Goal: Task Accomplishment & Management: Manage account settings

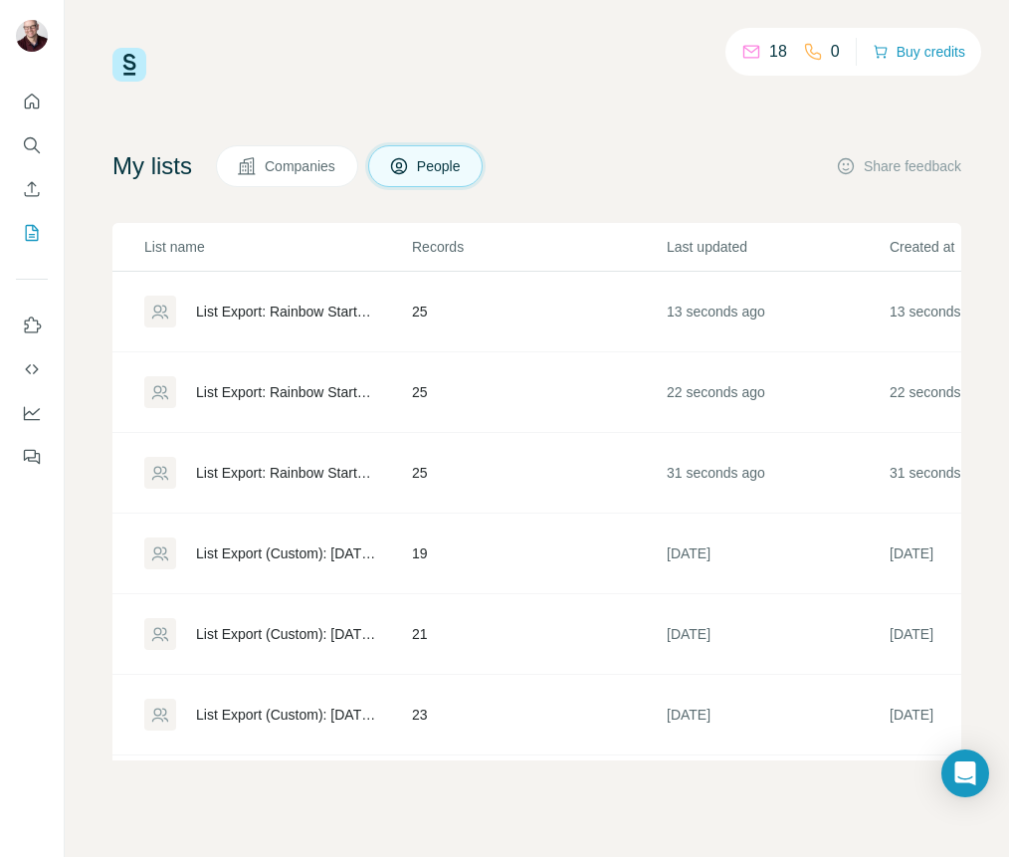
click at [274, 470] on div "List Export: Rainbow Startup Mafia Startup Sips RSVPs - [DATE] 02:24" at bounding box center [287, 473] width 182 height 20
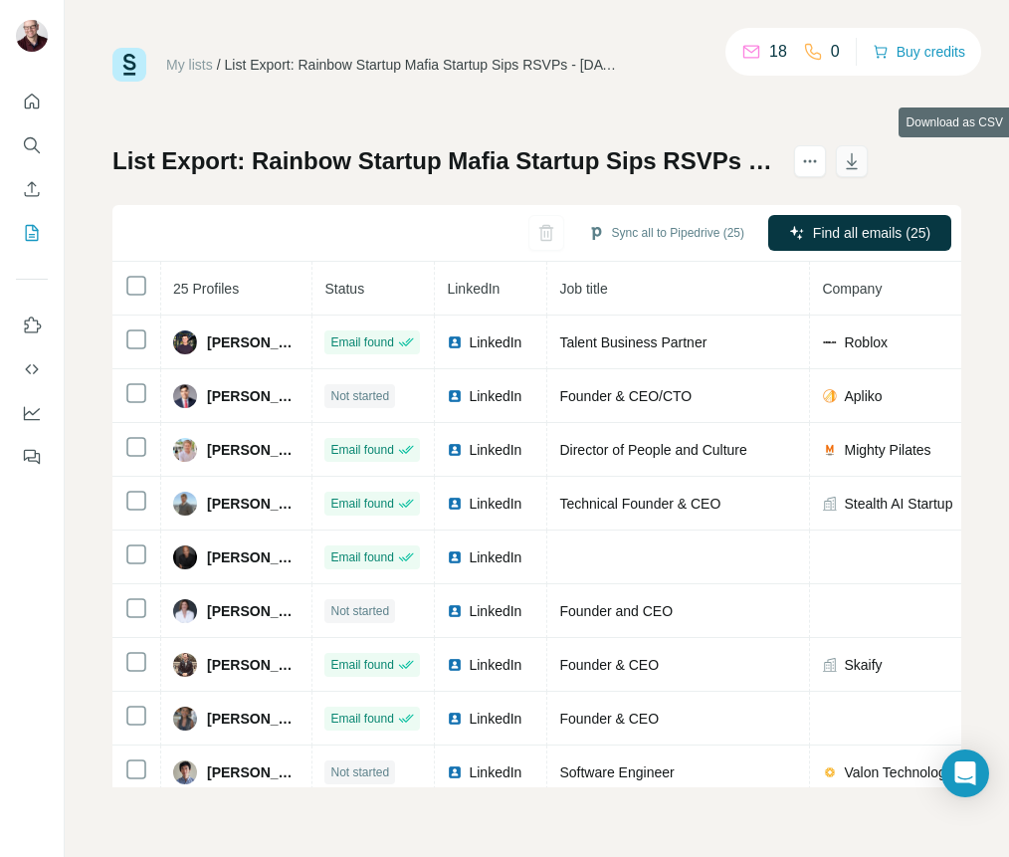
click at [862, 159] on icon "button" at bounding box center [852, 161] width 20 height 20
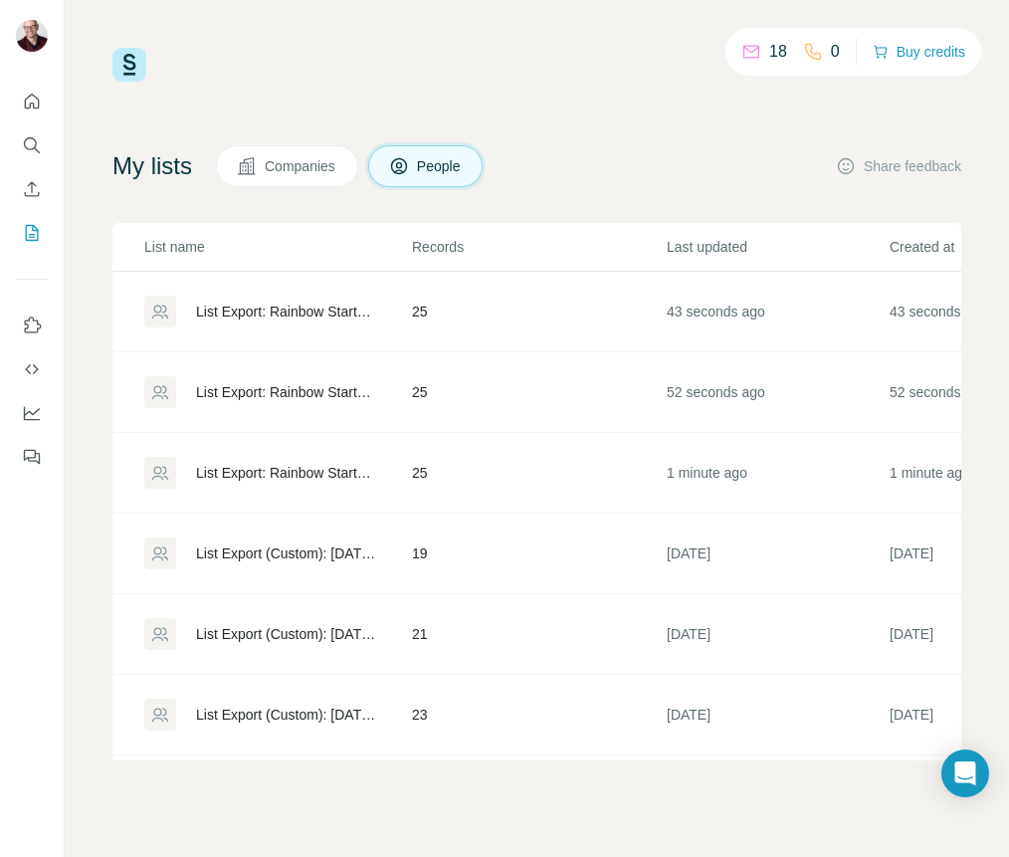
click at [296, 386] on div "List Export: Rainbow Startup Mafia Startup Sips RSVPs - [DATE] 02:24" at bounding box center [287, 392] width 182 height 20
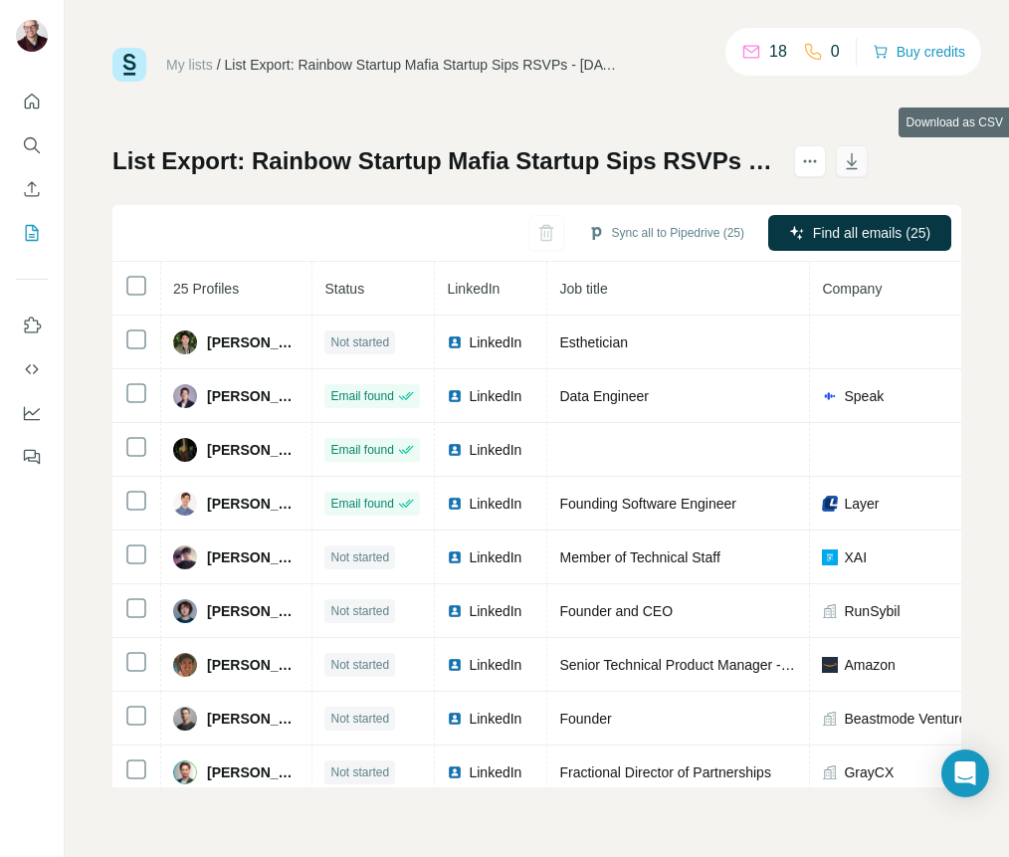
click at [862, 156] on icon "button" at bounding box center [852, 161] width 20 height 20
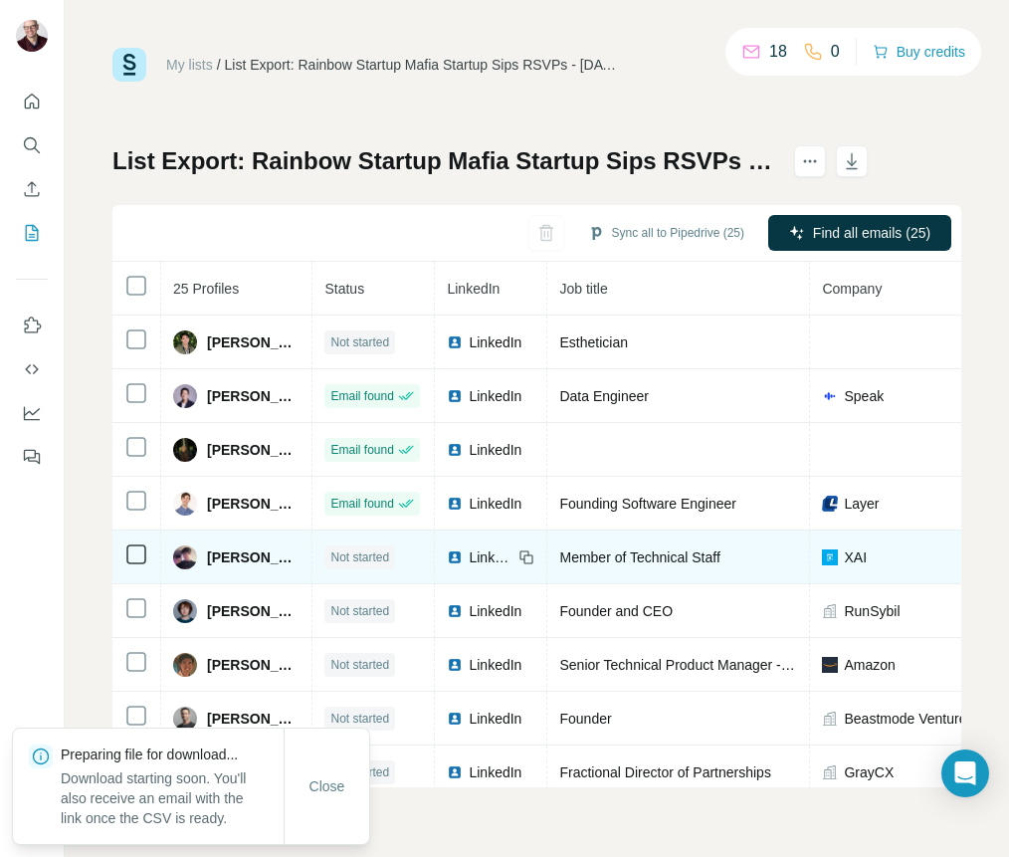
scroll to position [66, 0]
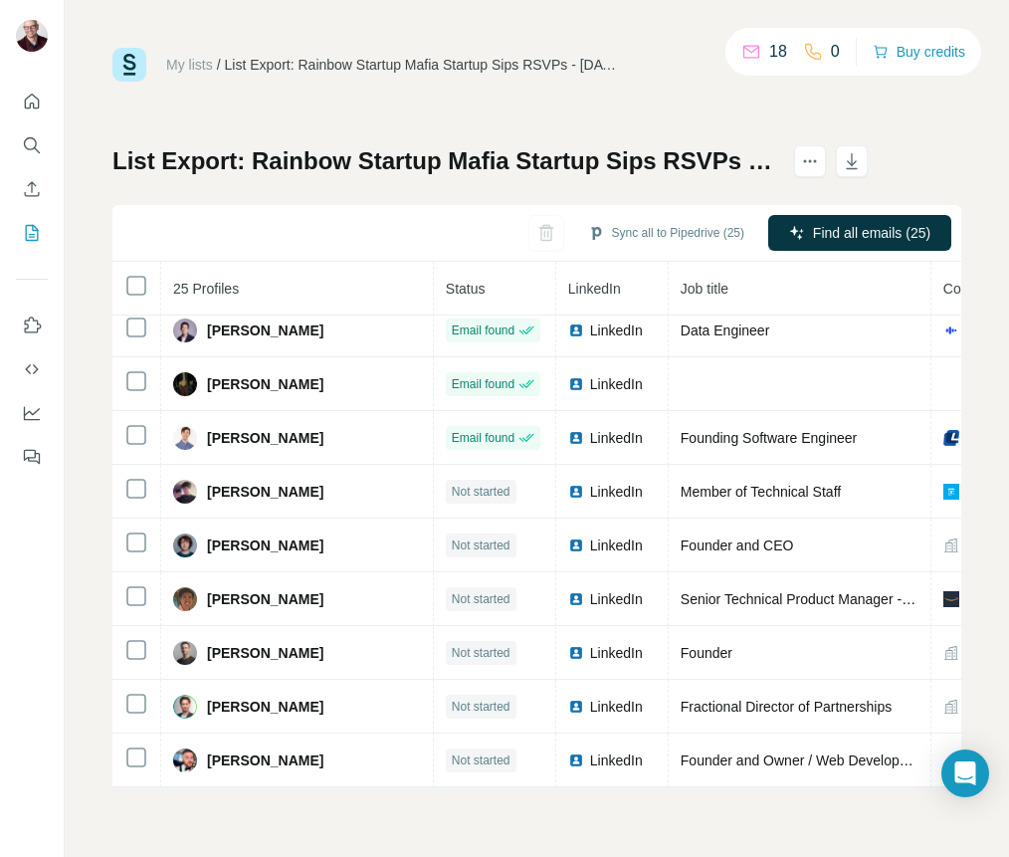
click at [186, 65] on link "My lists" at bounding box center [189, 65] width 47 height 16
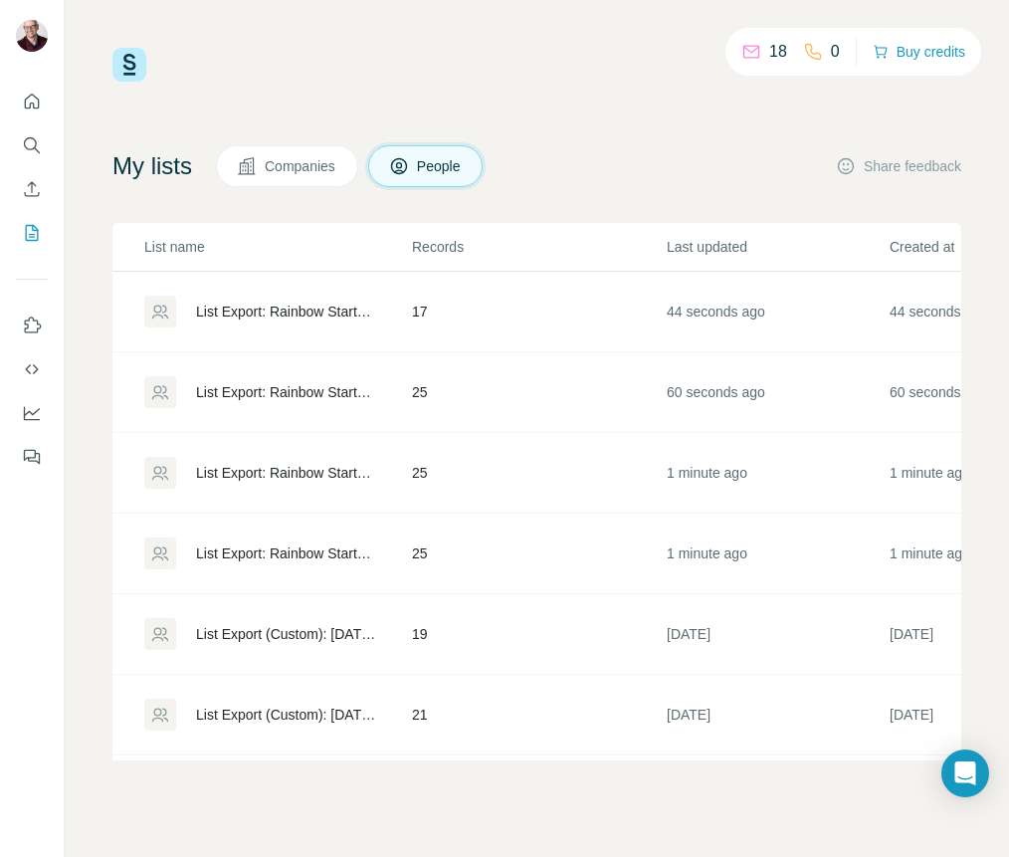
click at [343, 393] on div "List Export: Rainbow Startup Mafia Startup Sips RSVPs - [DATE] 02:25" at bounding box center [287, 392] width 182 height 20
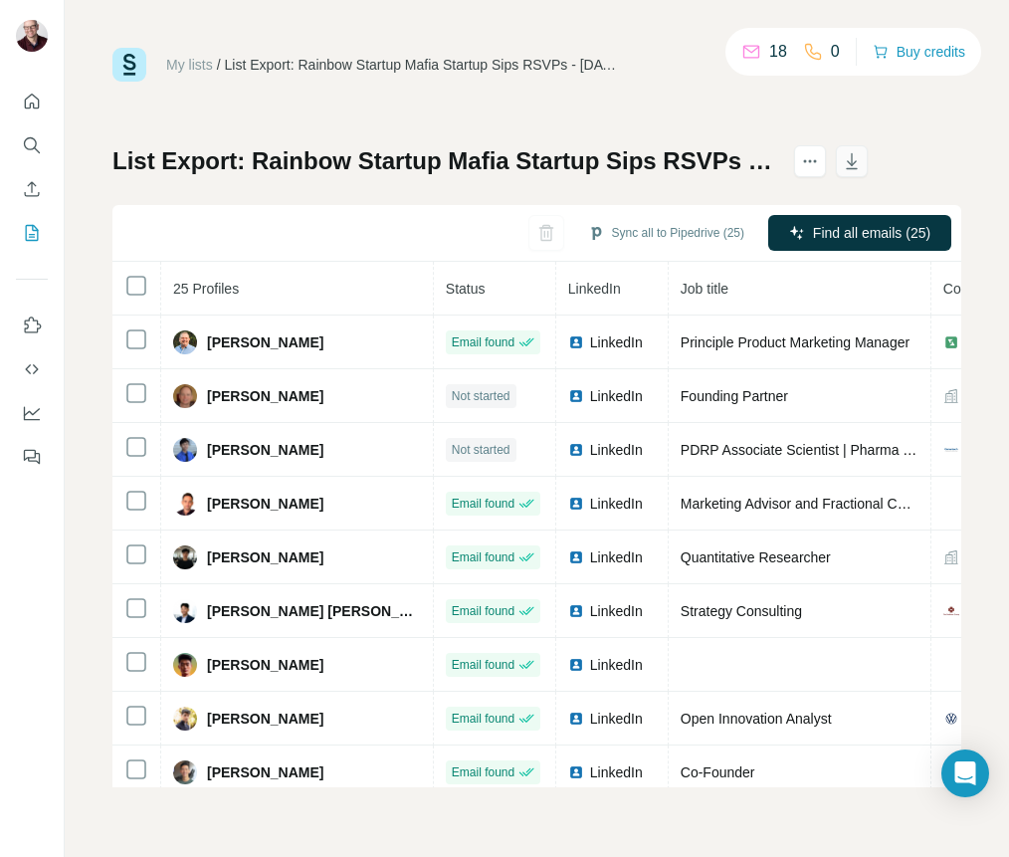
click at [862, 157] on icon "button" at bounding box center [852, 161] width 20 height 20
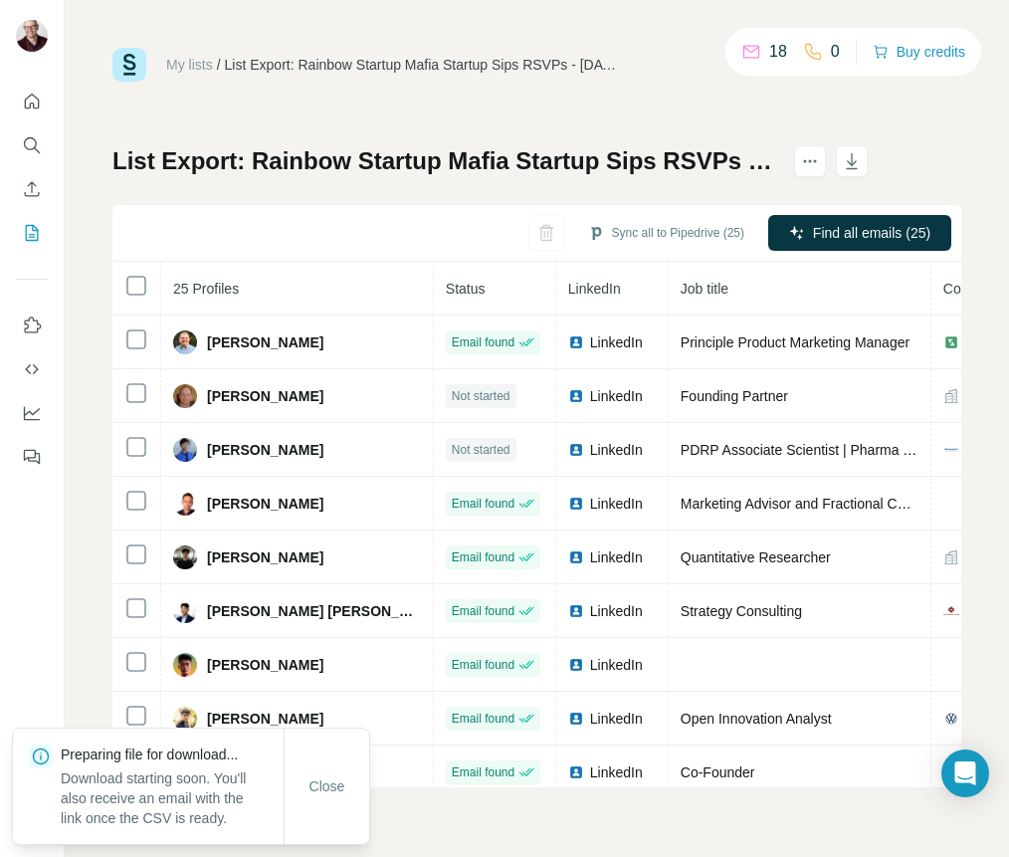
click at [212, 147] on h1 "List Export: Rainbow Startup Mafia Startup Sips RSVPs - [DATE] 02:25" at bounding box center [444, 161] width 664 height 32
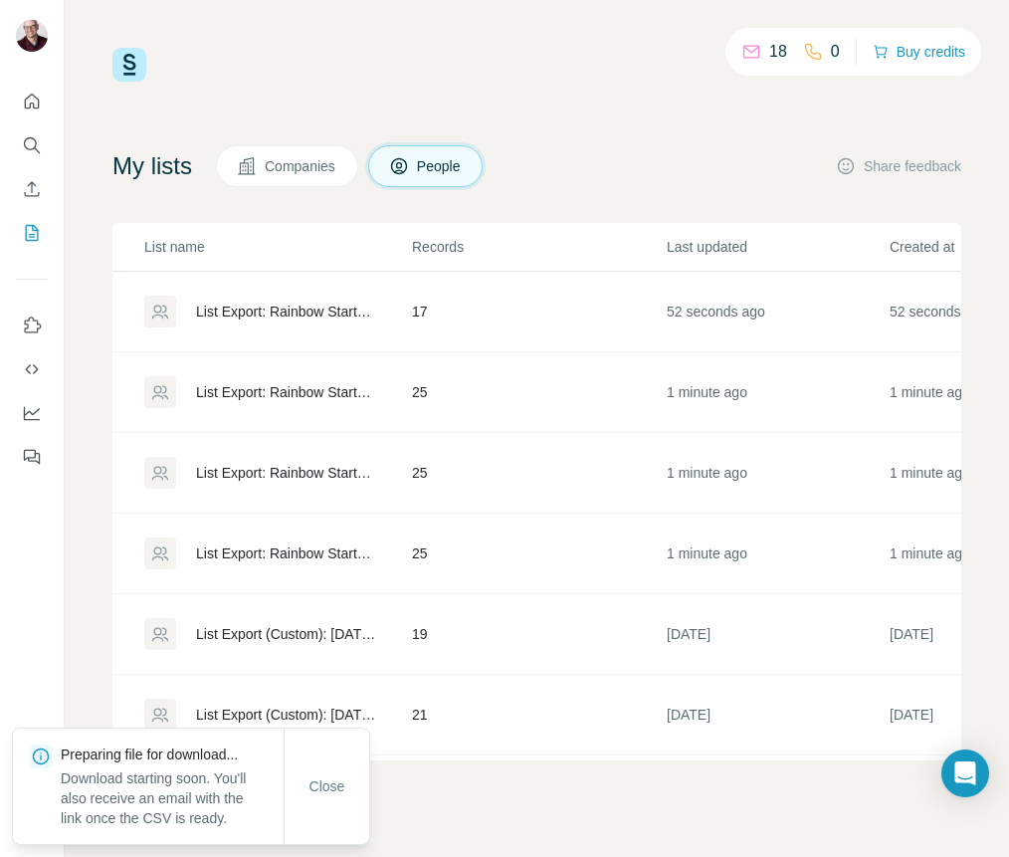
click at [281, 310] on div "List Export: Rainbow Startup Mafia Startup Sips RSVPs - [DATE] 02:25" at bounding box center [287, 311] width 182 height 20
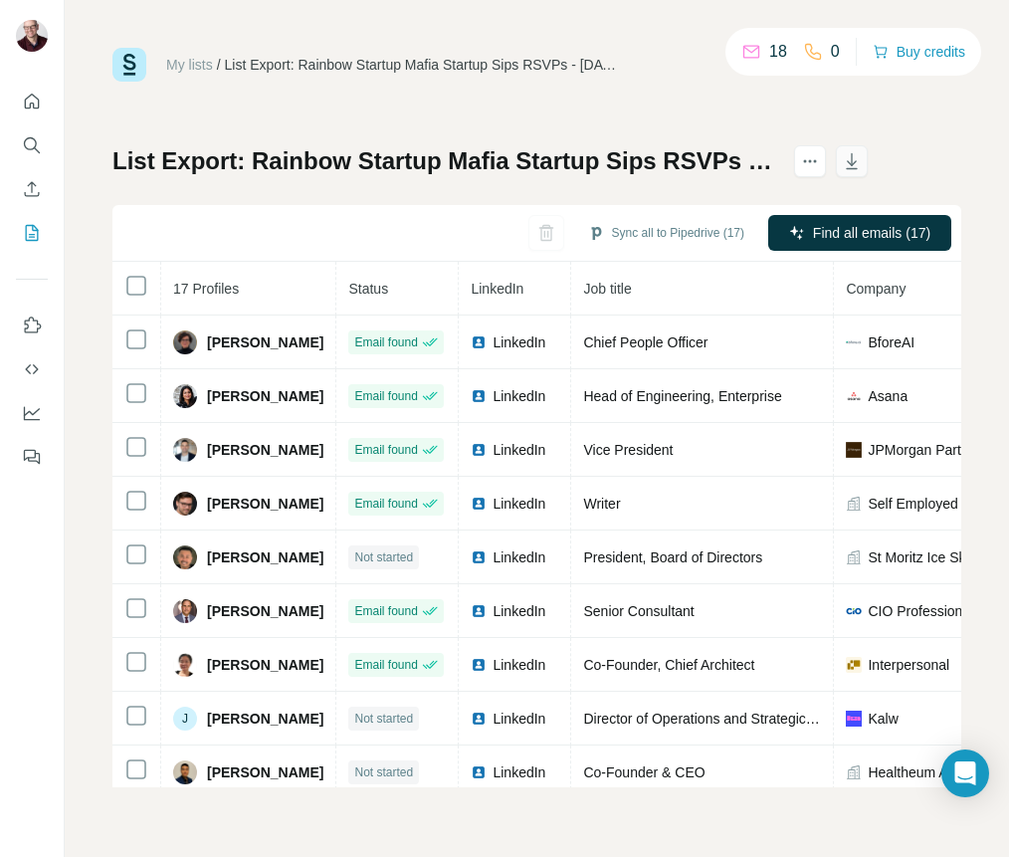
click at [862, 157] on icon "button" at bounding box center [852, 161] width 20 height 20
